Goal: Task Accomplishment & Management: Complete application form

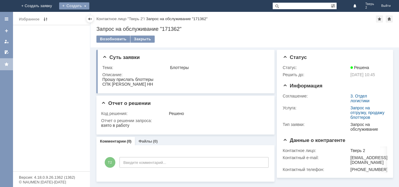
click at [89, 4] on div "Создать" at bounding box center [74, 5] width 30 height 7
click at [106, 13] on div "Заявка" at bounding box center [82, 18] width 47 height 12
drag, startPoint x: 118, startPoint y: 6, endPoint x: 117, endPoint y: 11, distance: 5.0
click at [94, 9] on div "Создать" at bounding box center [79, 5] width 30 height 7
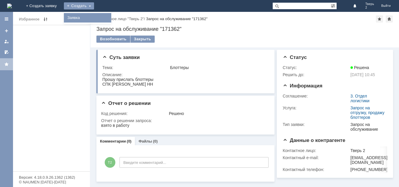
click at [111, 21] on div "Заявка" at bounding box center [87, 17] width 47 height 9
click at [94, 5] on div "Создать" at bounding box center [79, 5] width 30 height 7
click at [110, 17] on link "Заявка" at bounding box center [87, 17] width 45 height 7
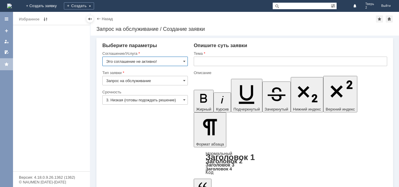
click at [186, 61] on input "Это соглашение не активно!" at bounding box center [144, 60] width 85 height 9
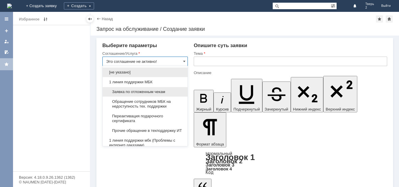
click at [133, 90] on span "Заявка по отложенным чекам" at bounding box center [145, 91] width 78 height 5
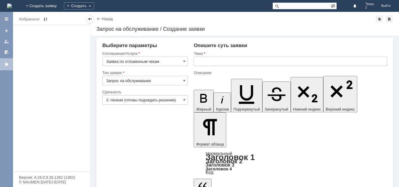
type input "Заявка по отложенным чекам"
click at [210, 62] on input "text" at bounding box center [290, 60] width 193 height 9
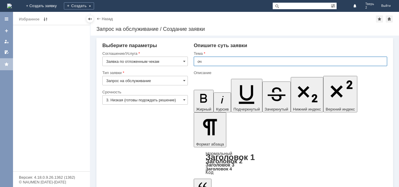
type input "оч"
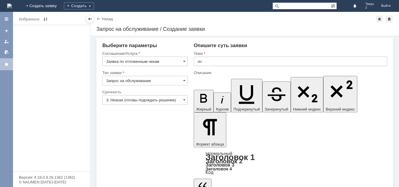
drag, startPoint x: 221, startPoint y: 142, endPoint x: 218, endPoint y: 145, distance: 4.6
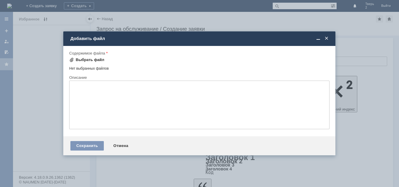
click at [82, 57] on div "Выбрать файл" at bounding box center [86, 59] width 35 height 7
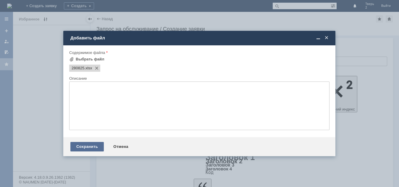
drag, startPoint x: 93, startPoint y: 147, endPoint x: 97, endPoint y: 147, distance: 3.3
click at [97, 147] on div "Сохранить" at bounding box center [86, 146] width 33 height 9
